Goal: Task Accomplishment & Management: Complete application form

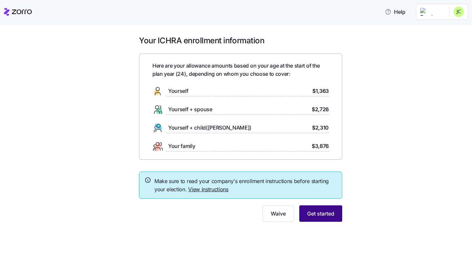
click at [313, 212] on span "Get started" at bounding box center [320, 213] width 27 height 8
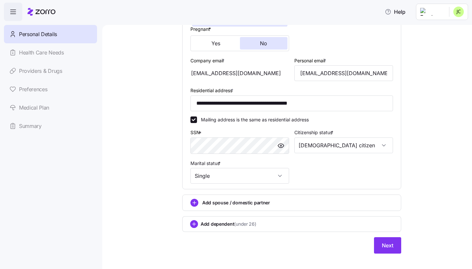
scroll to position [161, 0]
click at [392, 238] on button "Next" at bounding box center [387, 245] width 27 height 16
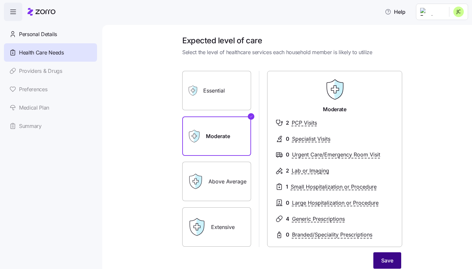
click at [391, 252] on button "Save" at bounding box center [387, 260] width 28 height 16
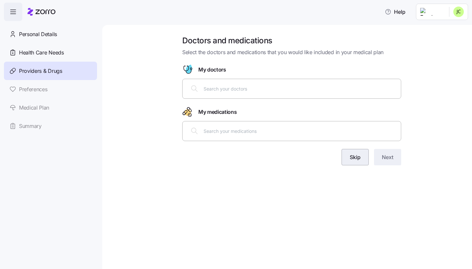
click at [352, 154] on span "Skip" at bounding box center [355, 157] width 11 height 8
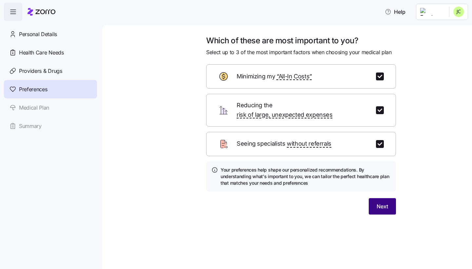
click at [376, 198] on button "Next" at bounding box center [382, 206] width 27 height 16
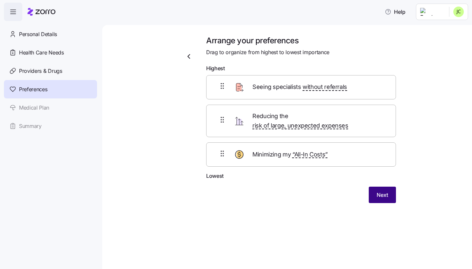
click at [381, 190] on button "Next" at bounding box center [382, 194] width 27 height 16
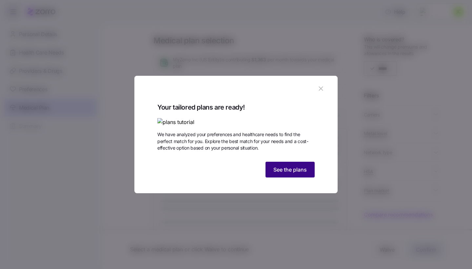
click at [297, 173] on span "See the plans" at bounding box center [289, 169] width 33 height 8
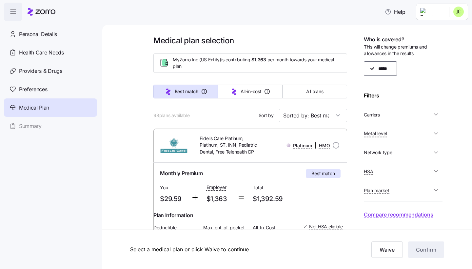
click at [395, 117] on button "Carriers" at bounding box center [403, 114] width 79 height 13
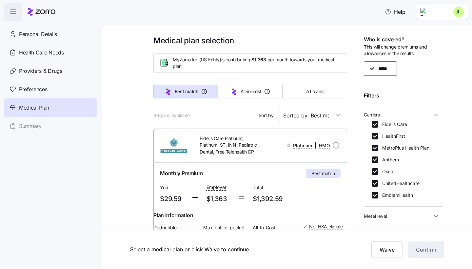
click at [378, 125] on label "Fidelis Care" at bounding box center [392, 124] width 29 height 7
click at [378, 125] on input "Fidelis Care" at bounding box center [374, 124] width 7 height 7
checkbox input "false"
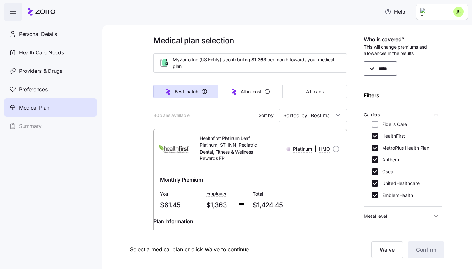
click at [379, 180] on label "UnitedHealthcare" at bounding box center [398, 183] width 41 height 7
click at [378, 180] on input "UnitedHealthcare" at bounding box center [374, 183] width 7 height 7
checkbox input "false"
click at [431, 112] on span "Carriers" at bounding box center [398, 114] width 68 height 8
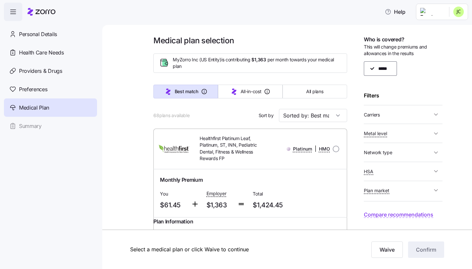
click at [394, 148] on span "Network type" at bounding box center [398, 152] width 68 height 8
click at [401, 151] on span "Network type" at bounding box center [398, 152] width 68 height 8
click at [401, 132] on span "Metal level" at bounding box center [398, 133] width 68 height 8
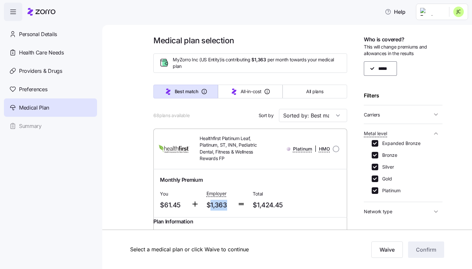
drag, startPoint x: 210, startPoint y: 202, endPoint x: 229, endPoint y: 199, distance: 19.3
click at [229, 200] on span "$1,363" at bounding box center [219, 205] width 26 height 11
click at [380, 189] on label "Platinum" at bounding box center [389, 190] width 22 height 7
click at [378, 189] on input "Platinum" at bounding box center [374, 190] width 7 height 7
checkbox input "false"
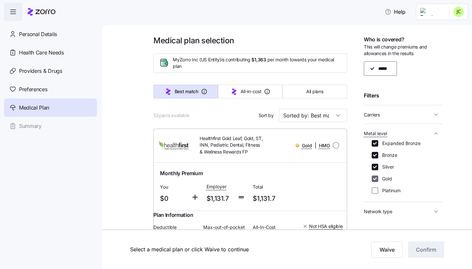
click at [374, 179] on input "Gold" at bounding box center [374, 178] width 7 height 7
checkbox input "false"
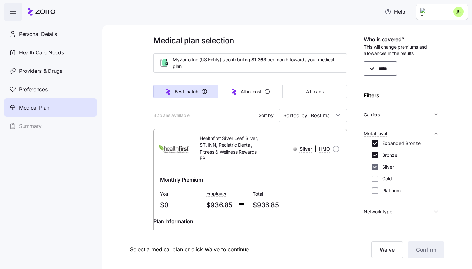
click at [373, 168] on input "Silver" at bounding box center [374, 166] width 7 height 7
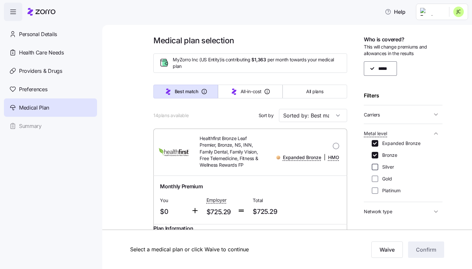
click at [373, 164] on input "Silver" at bounding box center [374, 166] width 7 height 7
checkbox input "true"
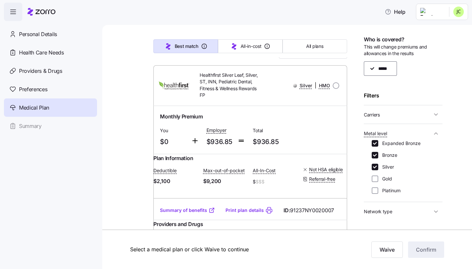
scroll to position [68, 0]
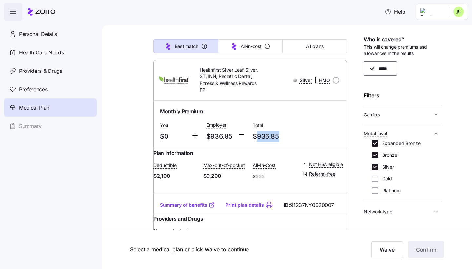
drag, startPoint x: 257, startPoint y: 135, endPoint x: 305, endPoint y: 135, distance: 47.2
click at [305, 135] on div "Monthly Premium You $0 Employer $936.85 Total $936.85" at bounding box center [249, 125] width 185 height 40
drag, startPoint x: 257, startPoint y: 137, endPoint x: 296, endPoint y: 136, distance: 39.0
click at [296, 136] on div "Total $936.85" at bounding box center [273, 131] width 47 height 27
click at [278, 133] on span "$936.85" at bounding box center [273, 136] width 41 height 11
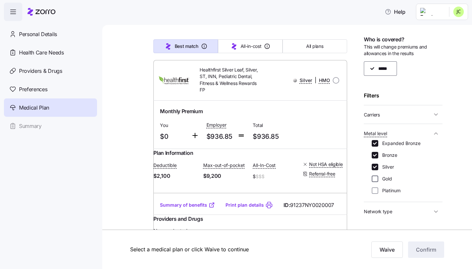
click at [374, 178] on input "Gold" at bounding box center [374, 178] width 7 height 7
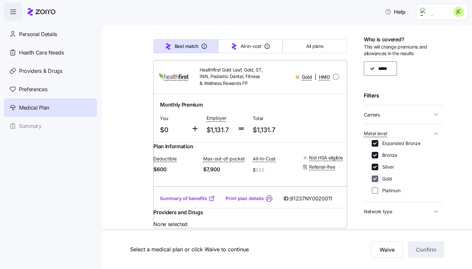
click at [374, 178] on input "Gold" at bounding box center [374, 178] width 7 height 7
checkbox input "false"
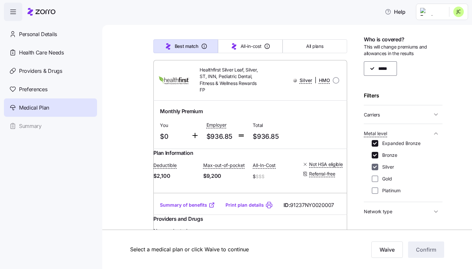
click at [376, 166] on input "Silver" at bounding box center [374, 166] width 7 height 7
checkbox input "false"
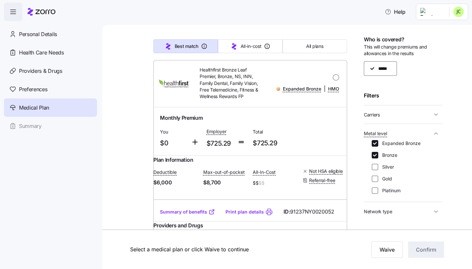
click at [376, 158] on div "Expanded Bronze Bronze Silver Gold Platinum" at bounding box center [402, 167] width 63 height 54
click at [376, 155] on input "Bronze" at bounding box center [374, 155] width 7 height 7
checkbox input "true"
click at [374, 164] on input "Silver" at bounding box center [374, 166] width 7 height 7
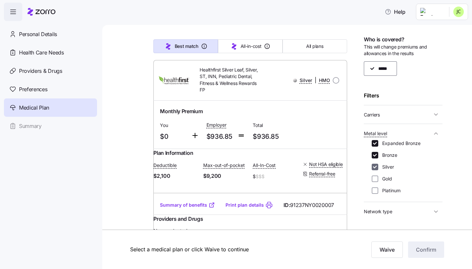
click at [374, 163] on input "Silver" at bounding box center [374, 166] width 7 height 7
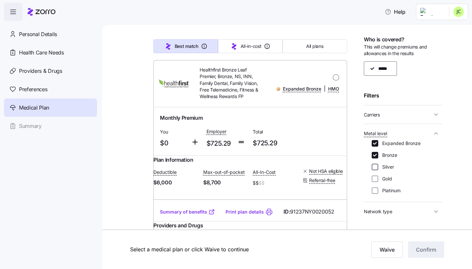
click at [374, 166] on input "Silver" at bounding box center [374, 166] width 7 height 7
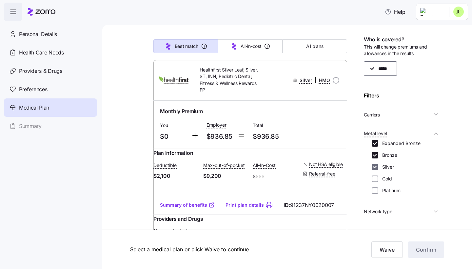
click at [374, 166] on input "Silver" at bounding box center [374, 166] width 7 height 7
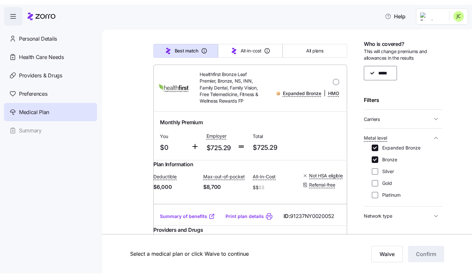
scroll to position [0, 0]
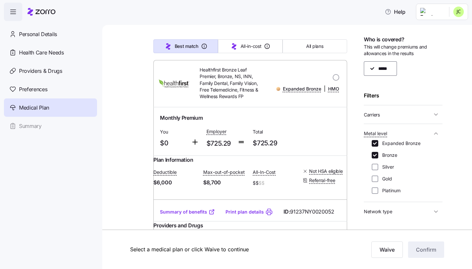
click at [206, 215] on link "Summary of benefits" at bounding box center [187, 211] width 55 height 7
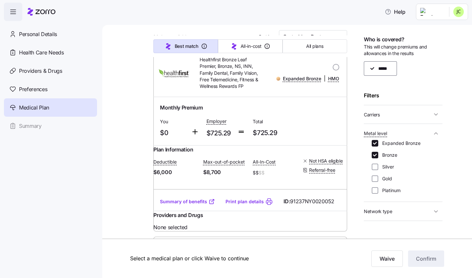
scroll to position [85, 0]
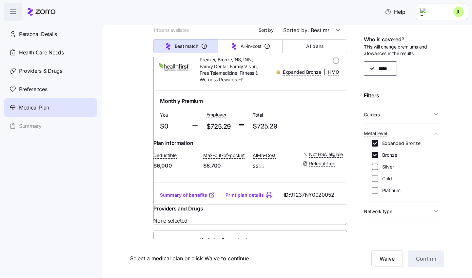
click at [377, 163] on input "Silver" at bounding box center [374, 166] width 7 height 7
checkbox input "true"
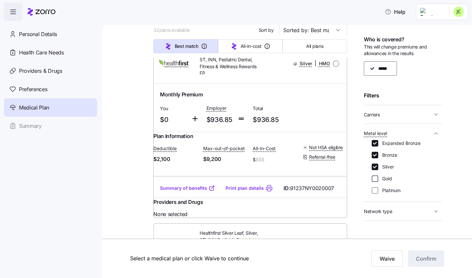
click at [376, 175] on input "Gold" at bounding box center [374, 178] width 7 height 7
checkbox input "true"
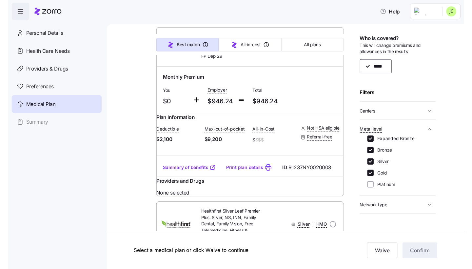
scroll to position [2080, 0]
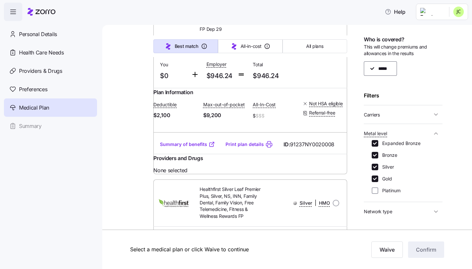
scroll to position [2109, 0]
radio input "true"
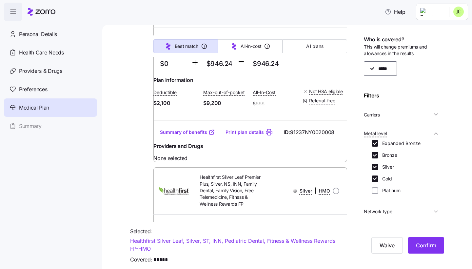
scroll to position [2121, 0]
click at [425, 251] on button "Confirm" at bounding box center [426, 245] width 36 height 16
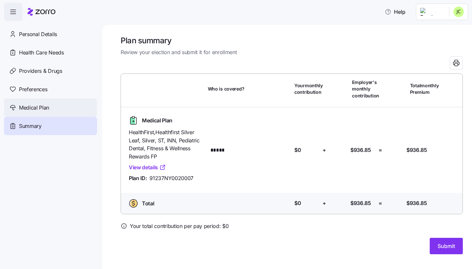
click at [50, 105] on div "Medical Plan" at bounding box center [50, 107] width 93 height 18
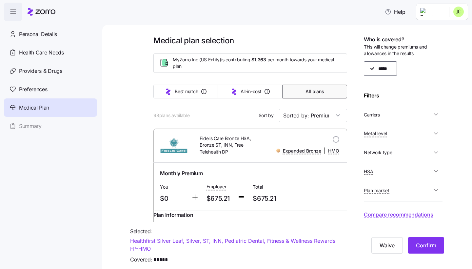
click at [397, 111] on span "Carriers" at bounding box center [398, 114] width 68 height 8
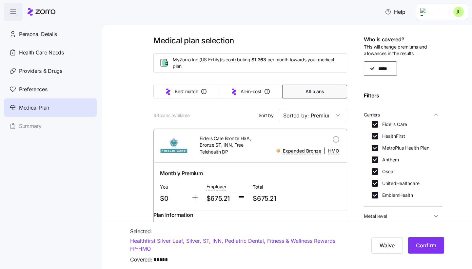
click at [392, 125] on label "Fidelis Care" at bounding box center [392, 124] width 29 height 7
click at [378, 125] on input "Fidelis Care" at bounding box center [374, 124] width 7 height 7
checkbox input "false"
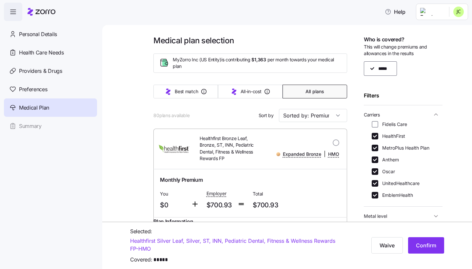
click at [420, 113] on span "Carriers" at bounding box center [398, 114] width 68 height 8
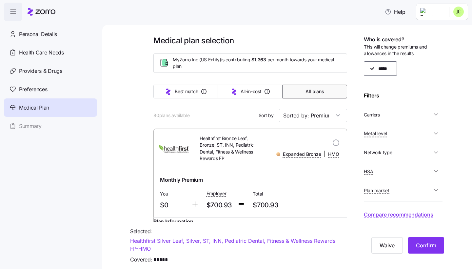
click at [414, 129] on span "Metal level" at bounding box center [398, 133] width 68 height 8
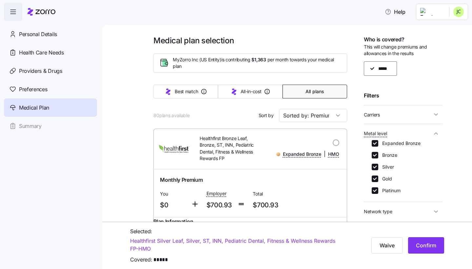
click at [384, 191] on label "Platinum" at bounding box center [389, 190] width 22 height 7
click at [378, 191] on input "Platinum" at bounding box center [374, 190] width 7 height 7
checkbox input "false"
click at [409, 132] on span "Metal level" at bounding box center [398, 133] width 68 height 8
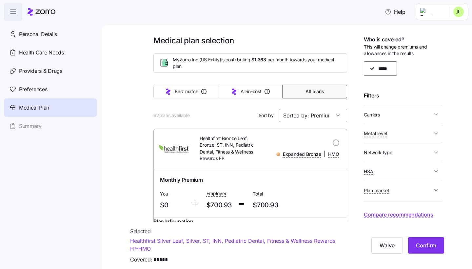
click at [315, 118] on input "Sorted by: Premium" at bounding box center [313, 115] width 68 height 13
click at [296, 169] on div "Deductible" at bounding box center [312, 170] width 63 height 12
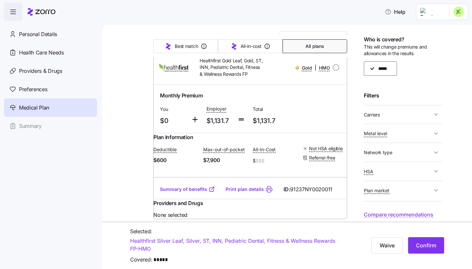
scroll to position [78, 0]
click at [198, 192] on link "Summary of benefits" at bounding box center [187, 188] width 55 height 7
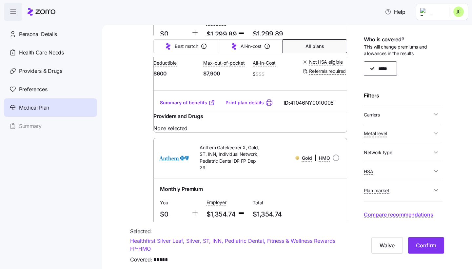
scroll to position [840, 0]
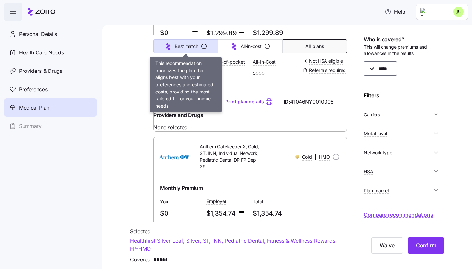
click at [193, 48] on span "Best match" at bounding box center [186, 46] width 23 height 7
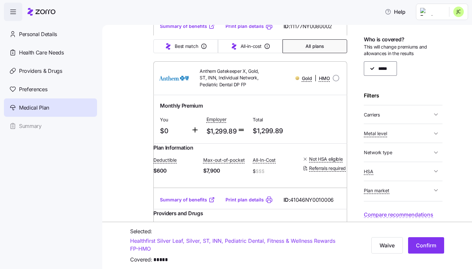
scroll to position [317, 0]
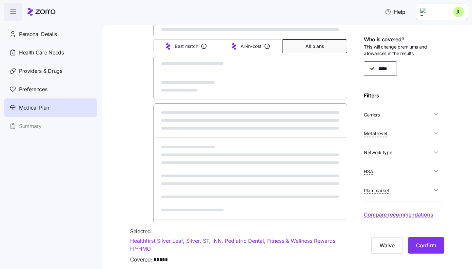
type input "Sorted by: Best match"
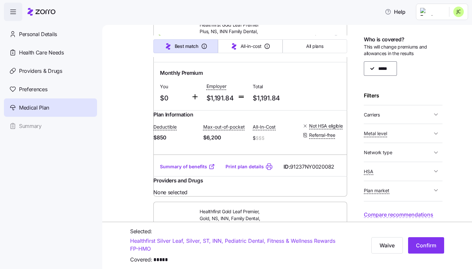
scroll to position [769, 0]
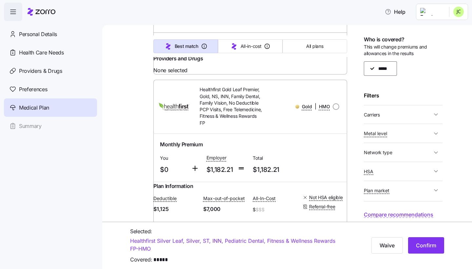
click at [410, 119] on button "Carriers" at bounding box center [403, 114] width 79 height 13
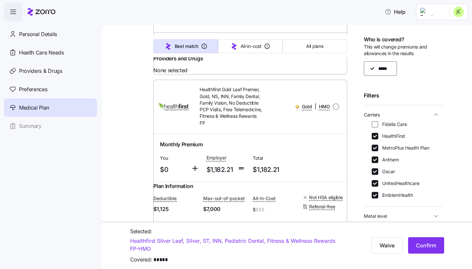
click at [397, 136] on label "HealthFirst" at bounding box center [391, 136] width 27 height 7
click at [378, 136] on input "HealthFirst" at bounding box center [374, 136] width 7 height 7
checkbox input "false"
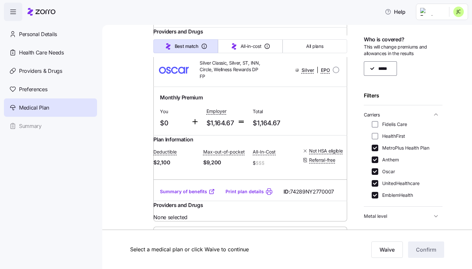
click at [390, 168] on label "Oscar" at bounding box center [386, 171] width 17 height 7
click at [378, 168] on input "Oscar" at bounding box center [374, 171] width 7 height 7
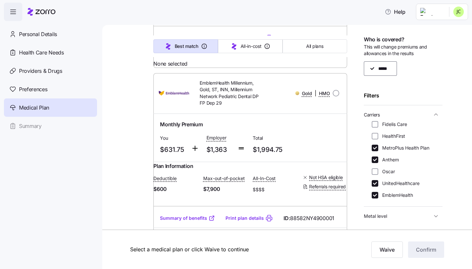
click at [390, 172] on label "Oscar" at bounding box center [386, 171] width 17 height 7
click at [378, 172] on input "Oscar" at bounding box center [374, 171] width 7 height 7
checkbox input "true"
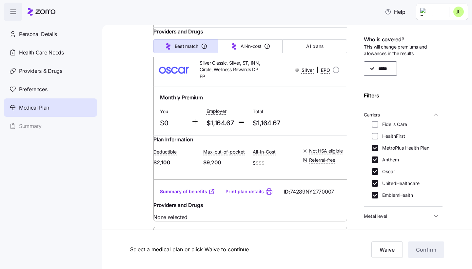
click at [390, 193] on label "EmblemHealth" at bounding box center [395, 195] width 35 height 7
click at [378, 193] on input "EmblemHealth" at bounding box center [374, 195] width 7 height 7
checkbox input "false"
click at [389, 184] on label "UnitedHealthcare" at bounding box center [398, 183] width 41 height 7
click at [378, 184] on input "UnitedHealthcare" at bounding box center [374, 183] width 7 height 7
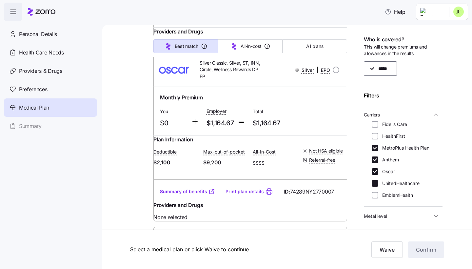
checkbox input "false"
click at [389, 192] on label "EmblemHealth" at bounding box center [395, 195] width 35 height 7
click at [378, 192] on input "EmblemHealth" at bounding box center [374, 195] width 7 height 7
checkbox input "true"
click at [436, 114] on icon "button" at bounding box center [435, 114] width 7 height 7
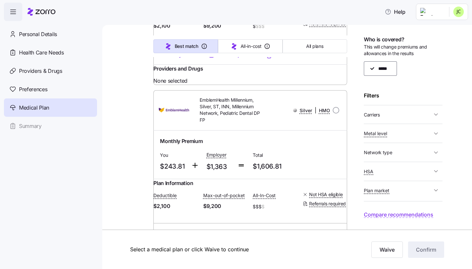
scroll to position [3203, 0]
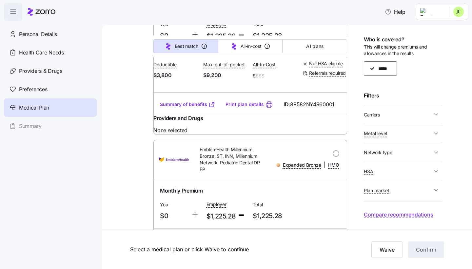
scroll to position [4421, 0]
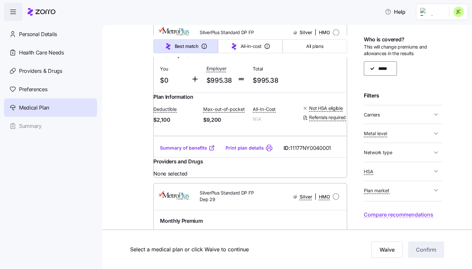
scroll to position [5417, 0]
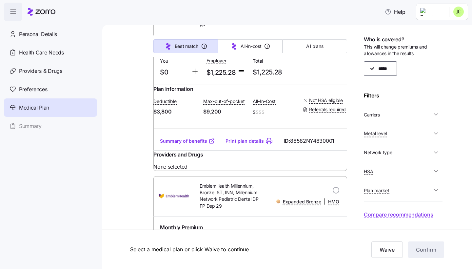
scroll to position [4491, 0]
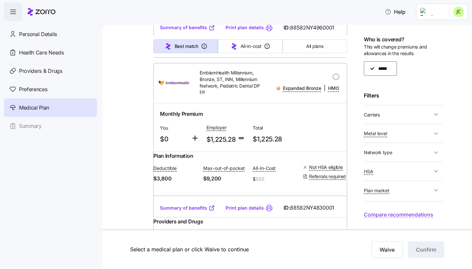
click at [384, 112] on span "Carriers" at bounding box center [398, 114] width 68 height 8
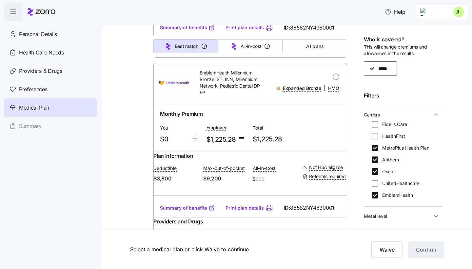
click at [384, 112] on span "Carriers" at bounding box center [398, 114] width 68 height 8
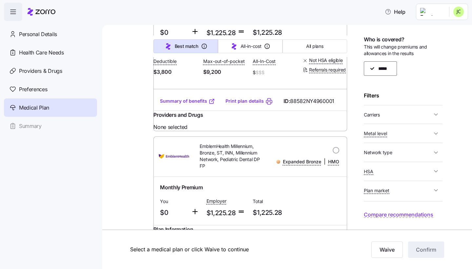
scroll to position [4415, 0]
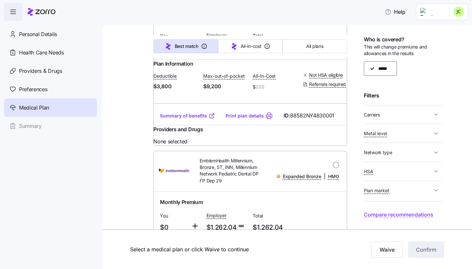
scroll to position [4583, 0]
click at [392, 135] on span "Metal level" at bounding box center [398, 133] width 68 height 8
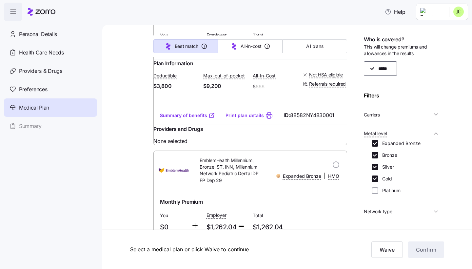
click at [423, 131] on span "Metal level" at bounding box center [398, 133] width 68 height 8
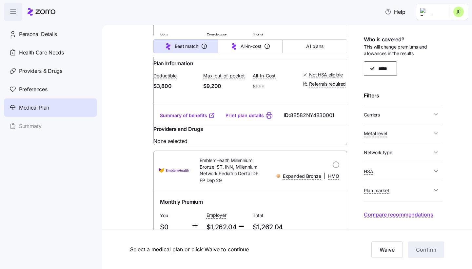
click at [423, 131] on span "Metal level" at bounding box center [398, 133] width 68 height 8
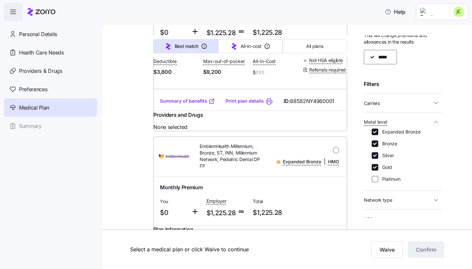
scroll to position [4416, 0]
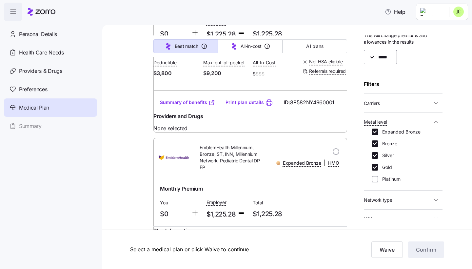
radio input "true"
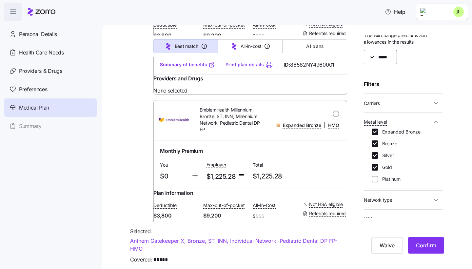
scroll to position [4458, 0]
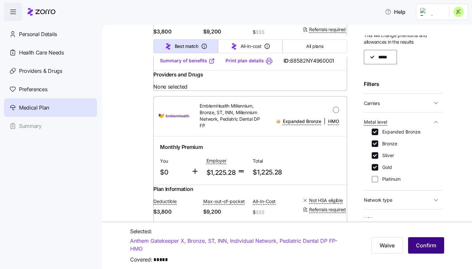
click at [422, 245] on span "Confirm" at bounding box center [426, 245] width 20 height 8
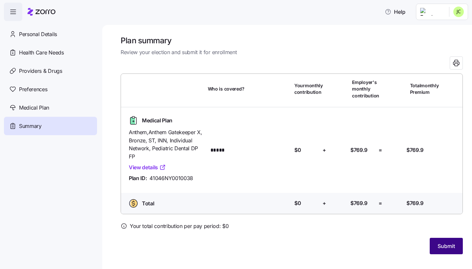
click at [436, 238] on button "Submit" at bounding box center [445, 246] width 33 height 16
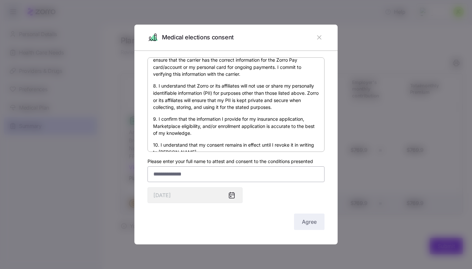
scroll to position [371, 0]
click at [199, 173] on input "Please enter your full name to attest and consent to the conditions presented" at bounding box center [235, 174] width 177 height 16
type input "**********"
click at [308, 216] on button "Agree" at bounding box center [309, 221] width 30 height 16
